Goal: Navigation & Orientation: Understand site structure

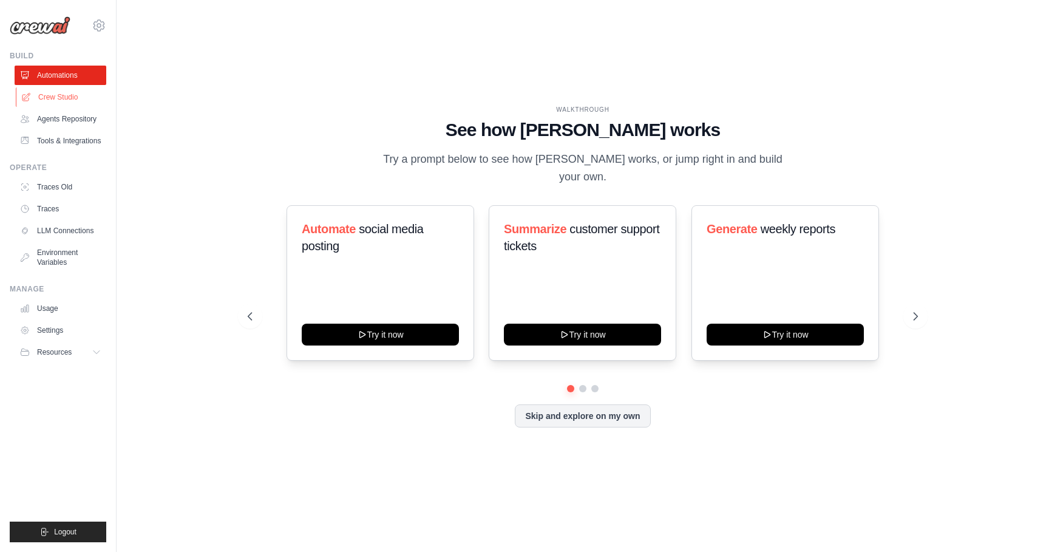
click at [71, 91] on link "Crew Studio" at bounding box center [62, 96] width 92 height 19
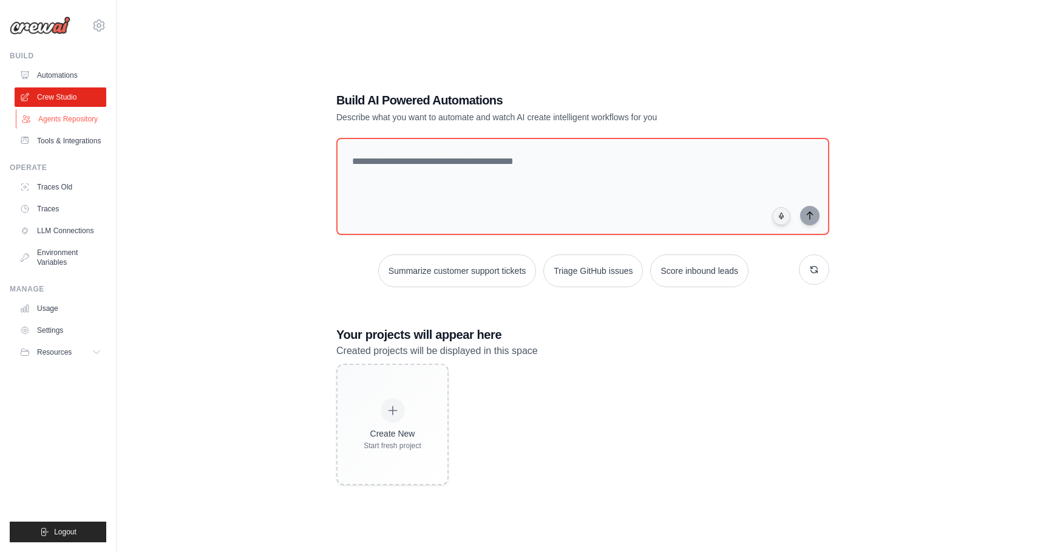
click at [72, 124] on link "Agents Repository" at bounding box center [62, 118] width 92 height 19
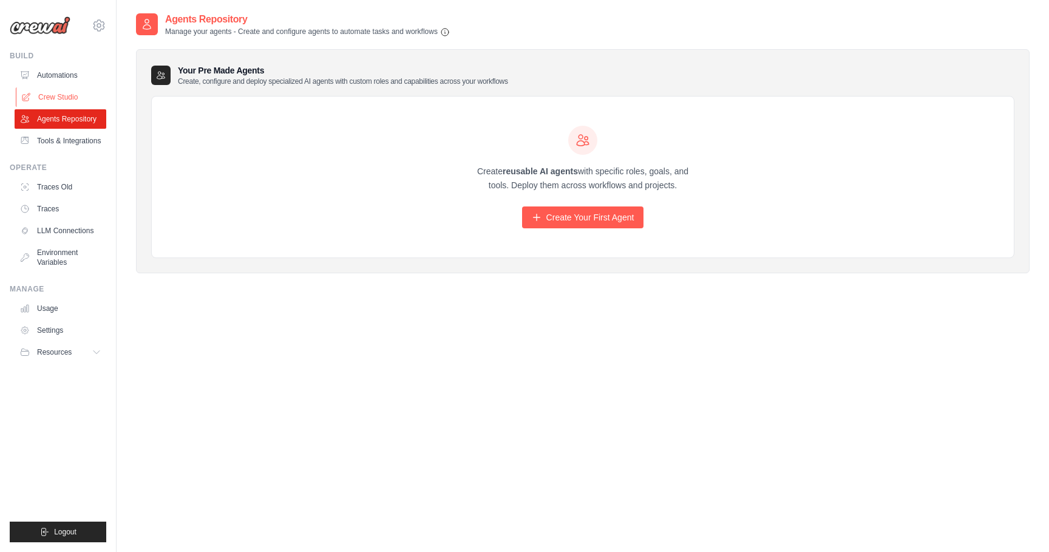
click at [63, 94] on link "Crew Studio" at bounding box center [62, 96] width 92 height 19
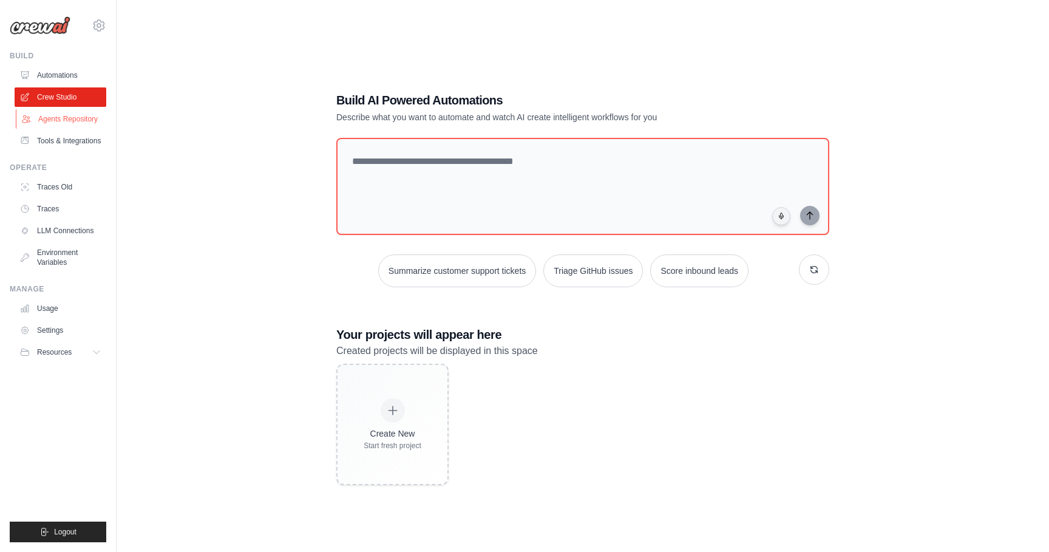
click at [59, 120] on link "Agents Repository" at bounding box center [62, 118] width 92 height 19
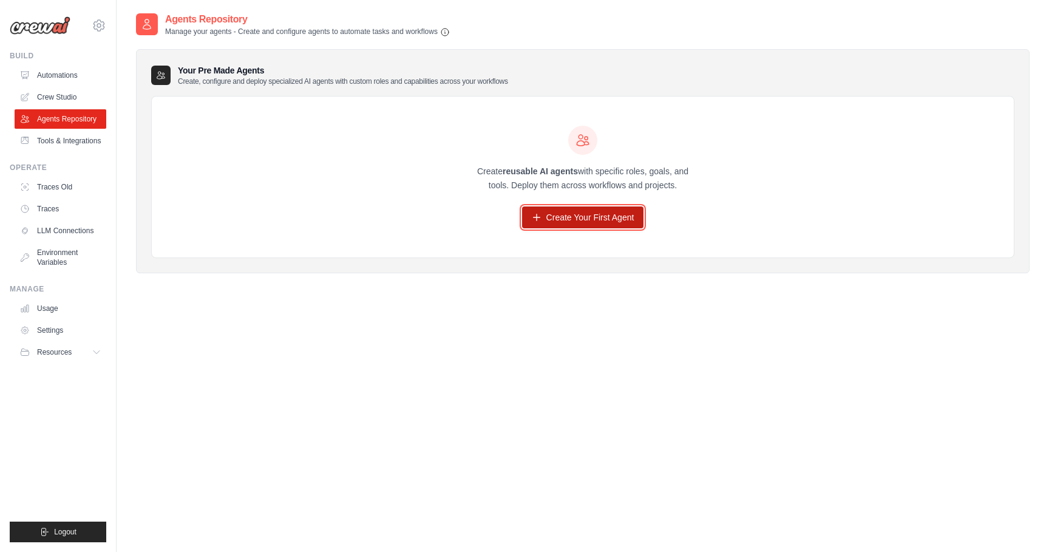
click at [594, 220] on link "Create Your First Agent" at bounding box center [583, 217] width 122 height 22
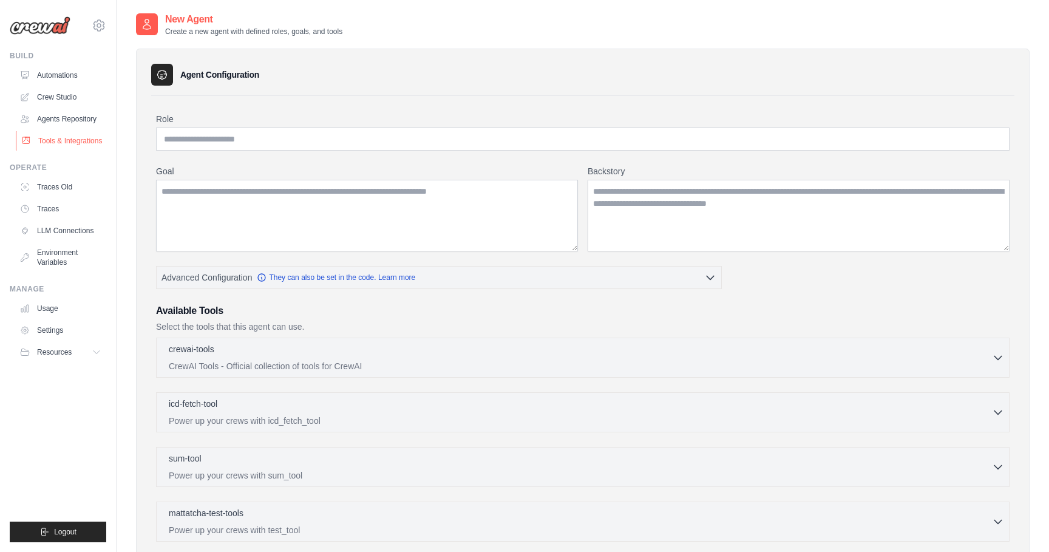
click at [64, 142] on link "Tools & Integrations" at bounding box center [62, 140] width 92 height 19
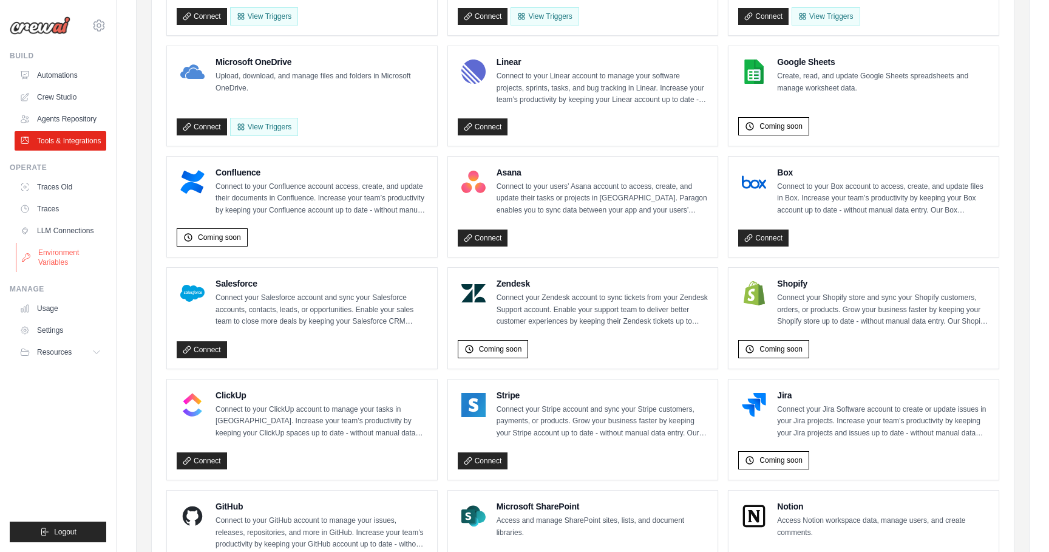
scroll to position [72, 0]
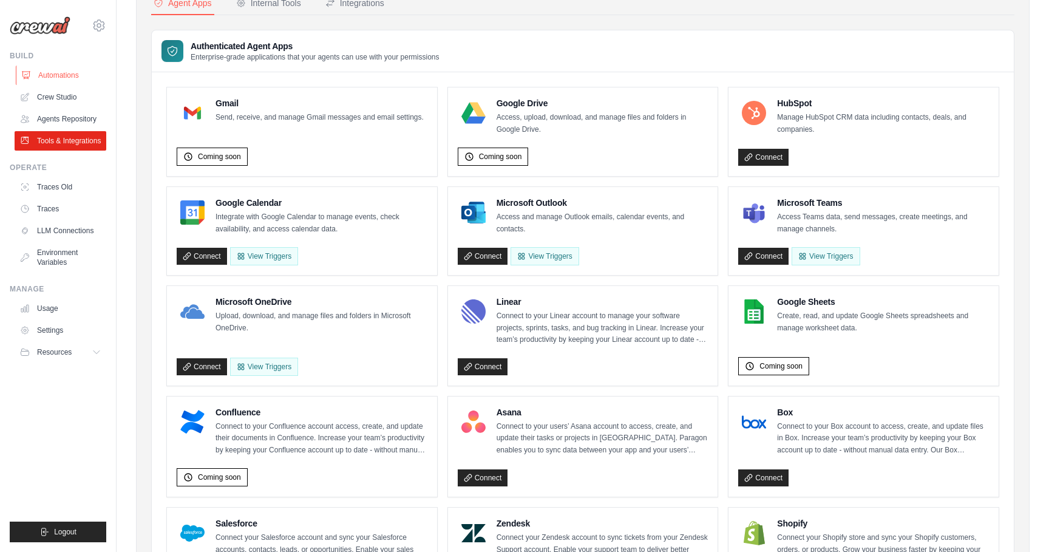
click at [72, 72] on link "Automations" at bounding box center [62, 75] width 92 height 19
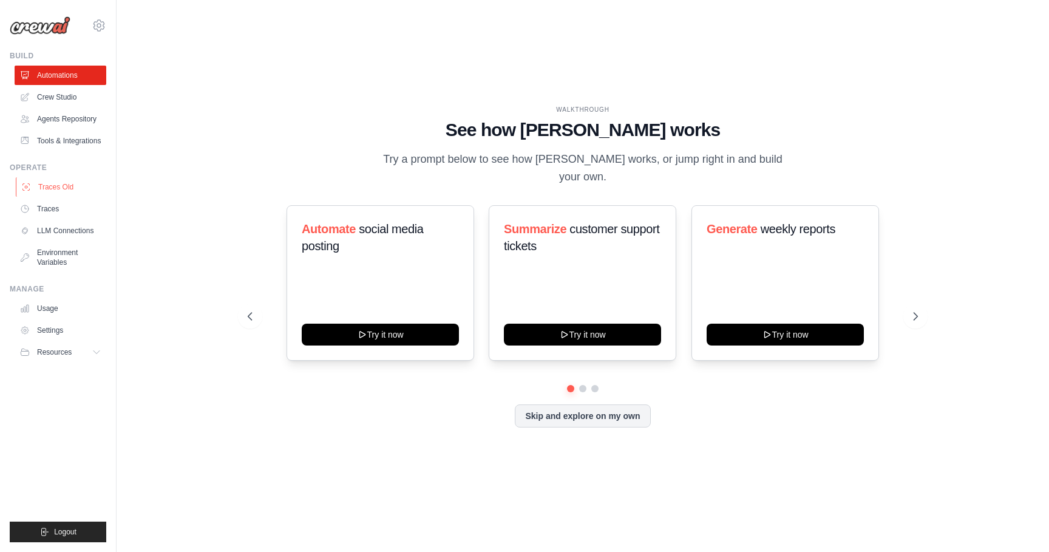
click at [61, 182] on link "Traces Old" at bounding box center [62, 186] width 92 height 19
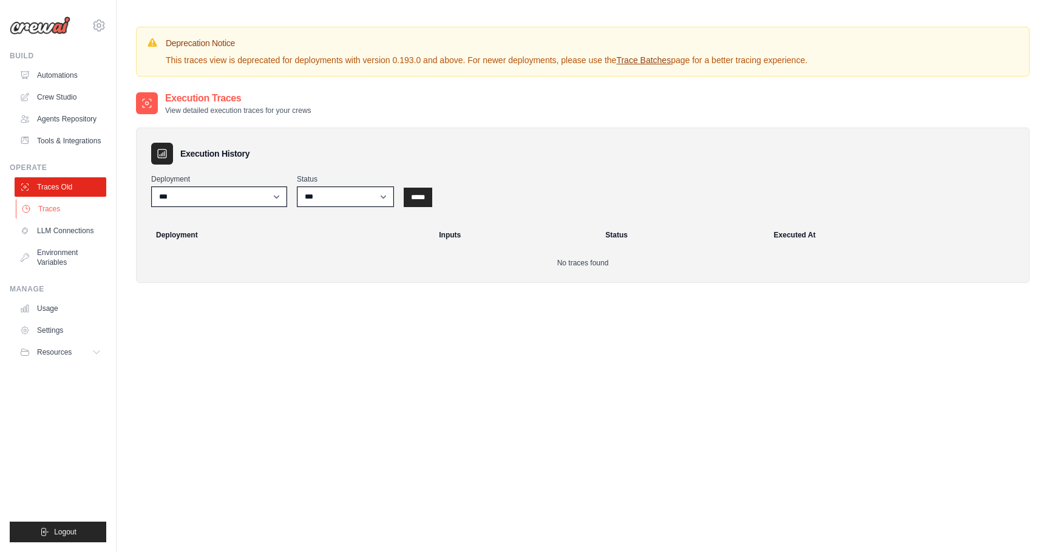
click at [49, 207] on link "Traces" at bounding box center [62, 208] width 92 height 19
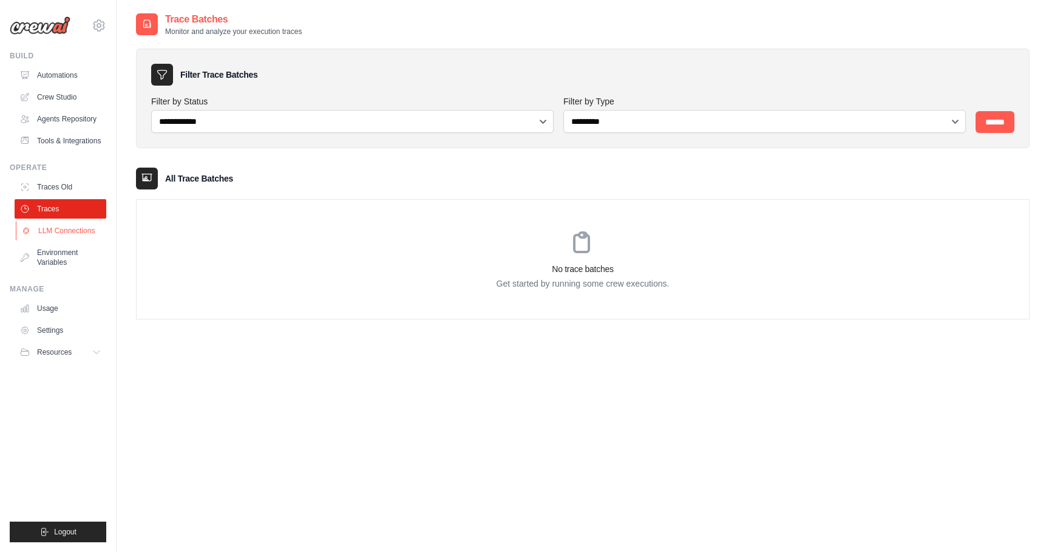
click at [64, 231] on link "LLM Connections" at bounding box center [62, 230] width 92 height 19
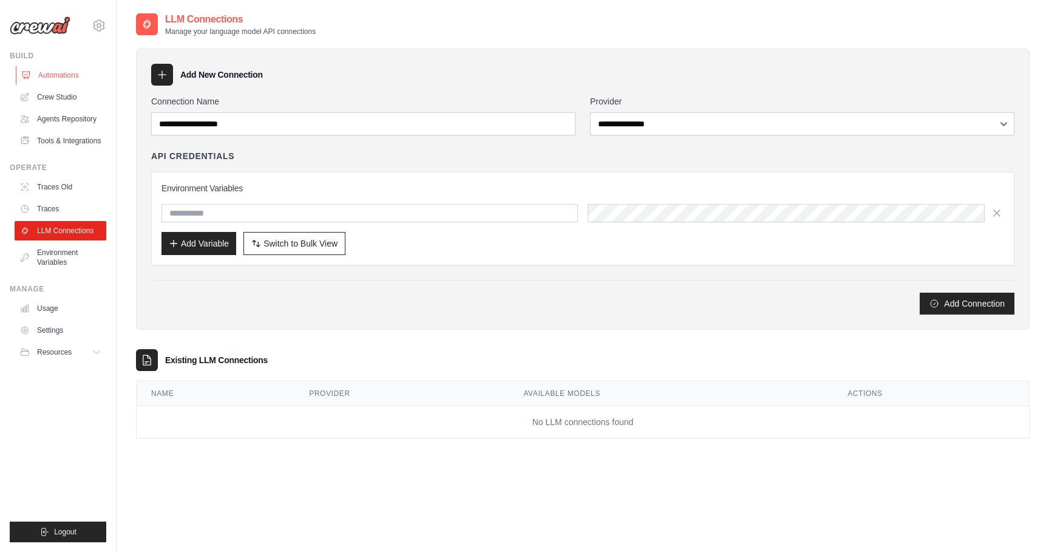
click at [38, 81] on link "Automations" at bounding box center [62, 75] width 92 height 19
